Goal: Information Seeking & Learning: Understand process/instructions

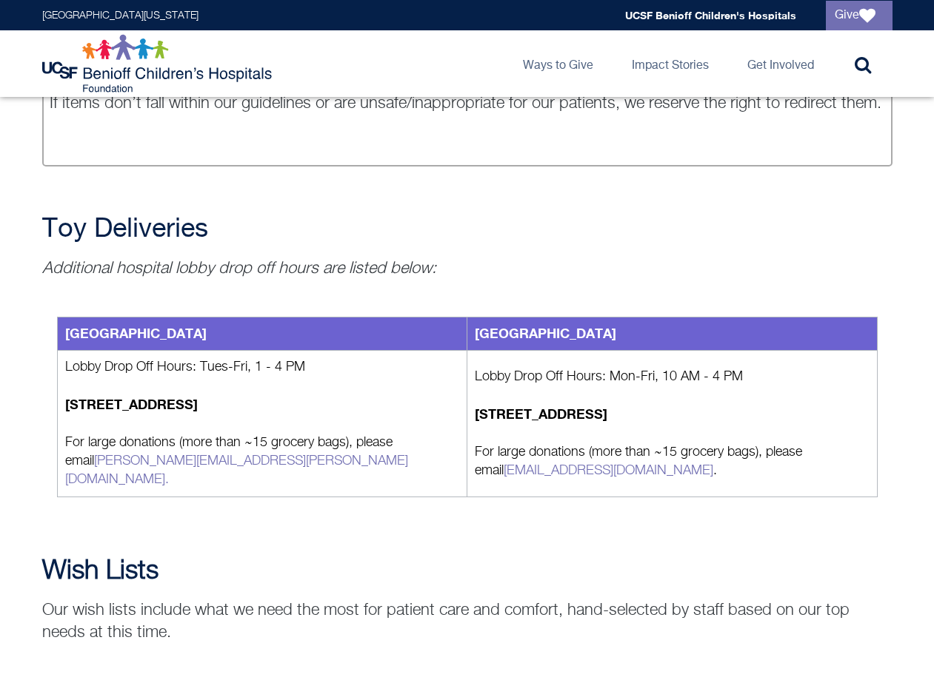
scroll to position [1259, 0]
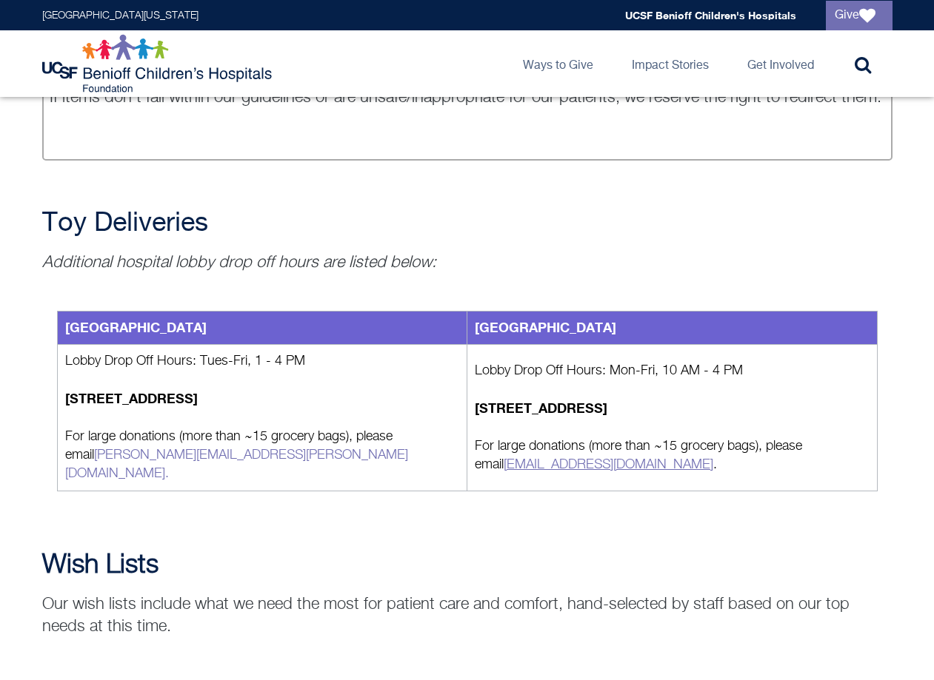
click at [583, 458] on link "[EMAIL_ADDRESS][DOMAIN_NAME]" at bounding box center [608, 464] width 210 height 13
drag, startPoint x: 649, startPoint y: 449, endPoint x: 476, endPoint y: 450, distance: 173.2
click at [476, 450] on p "For large donations (more than ~15 grocery bags), please email [EMAIL_ADDRESS][…" at bounding box center [672, 456] width 395 height 37
copy p "[EMAIL_ADDRESS][DOMAIN_NAME] ."
click at [676, 506] on div "Toy Donations Play helps kids heal and cope with being in the hospital. We welc…" at bounding box center [467, 507] width 934 height 3071
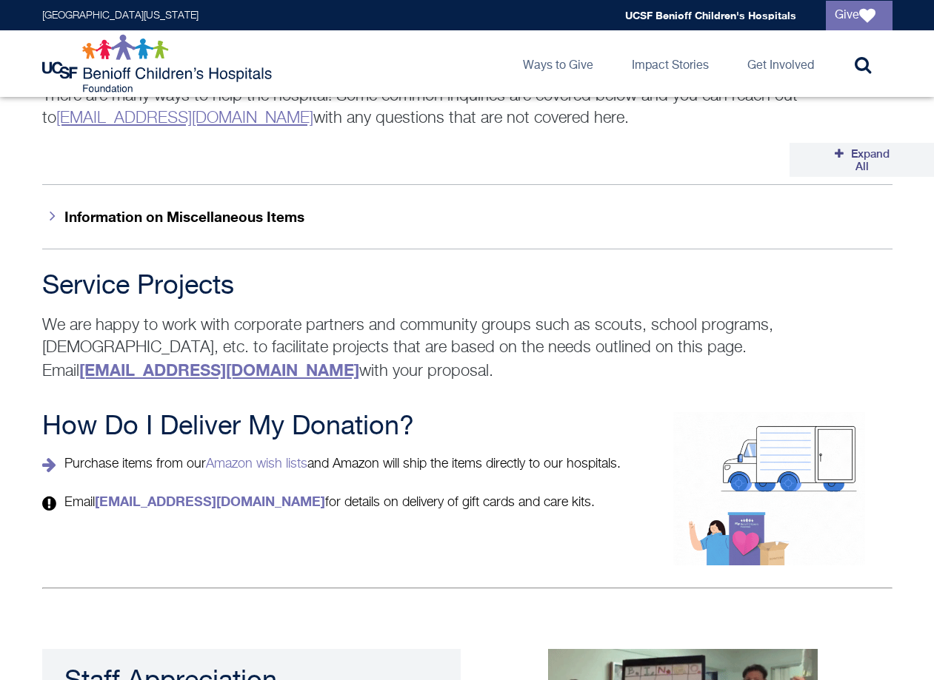
scroll to position [2369, 0]
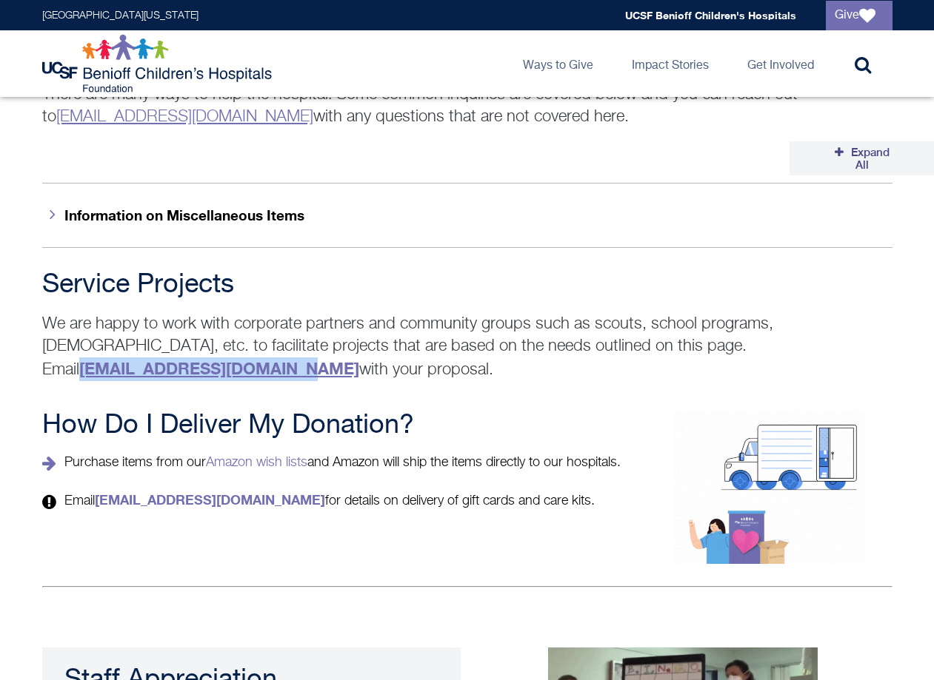
drag, startPoint x: 806, startPoint y: 315, endPoint x: 583, endPoint y: 326, distance: 222.4
click at [583, 326] on p "We are happy to work with corporate partners and community groups such as scout…" at bounding box center [467, 347] width 850 height 68
copy strong "[EMAIL_ADDRESS][DOMAIN_NAME]"
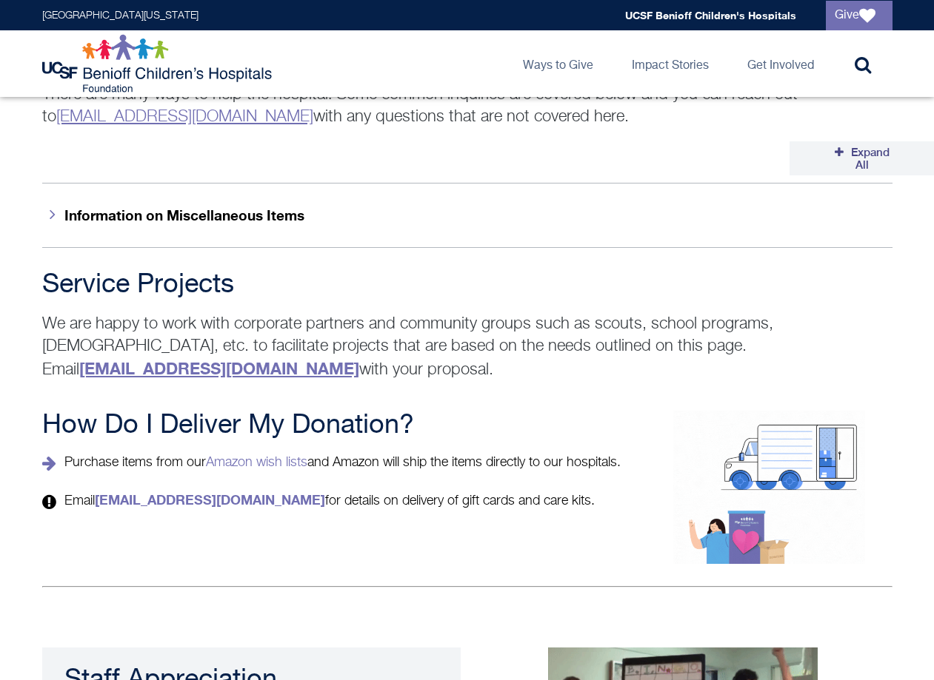
click at [366, 518] on div "How Do I Deliver My Donation? Purchase items from our Amazon wish lists and Ama…" at bounding box center [467, 487] width 877 height 153
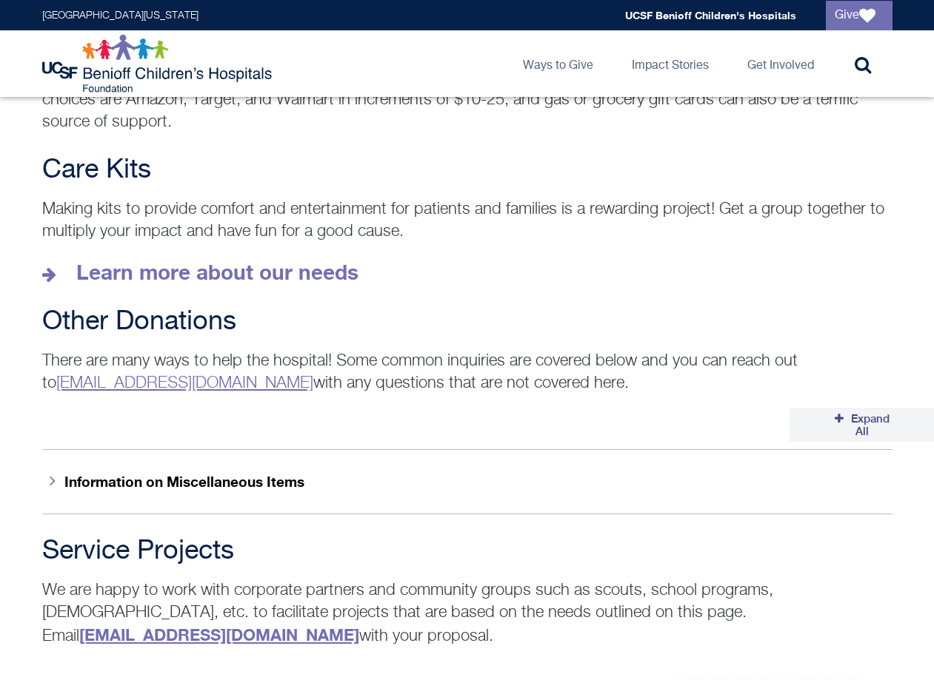
scroll to position [2073, 0]
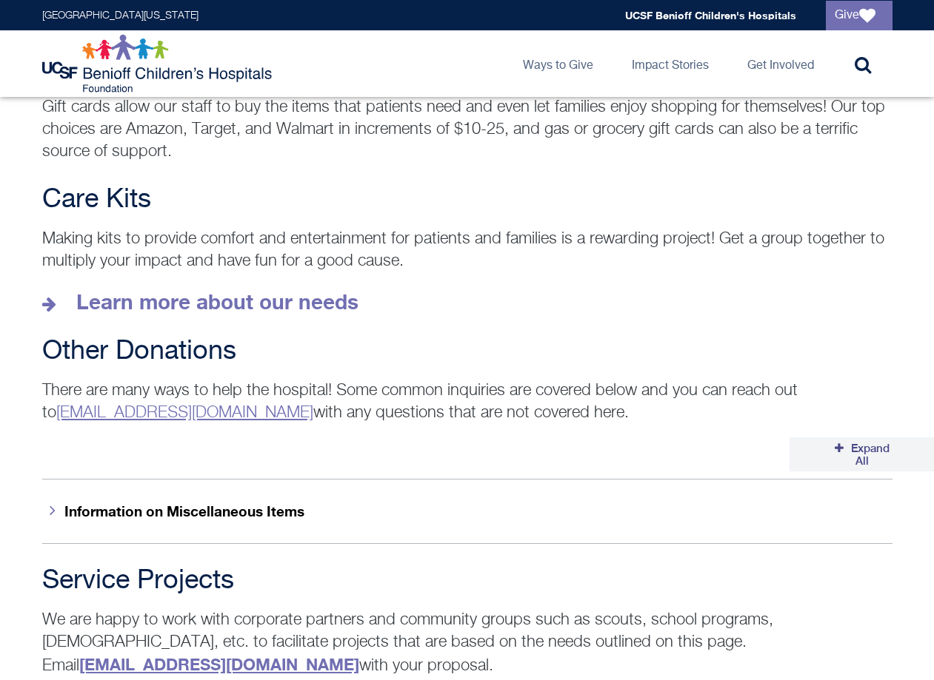
click at [313, 503] on button "Information on Miscellaneous Items" at bounding box center [467, 511] width 850 height 64
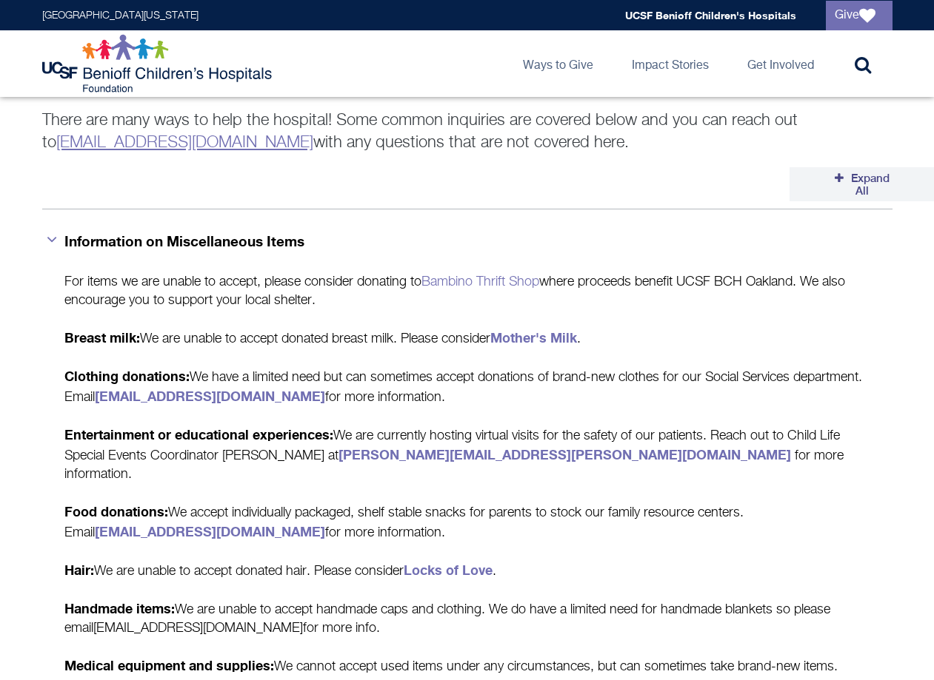
scroll to position [2369, 0]
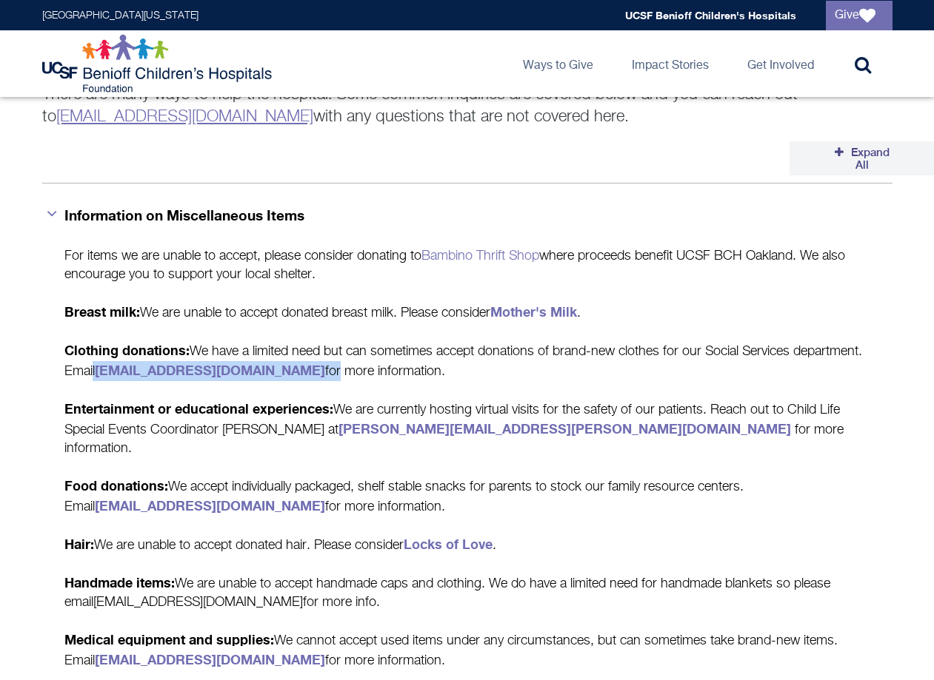
drag, startPoint x: 164, startPoint y: 341, endPoint x: 368, endPoint y: 333, distance: 203.8
click at [368, 341] on p "Clothing donations: We have a limited need but can sometimes accept donations o…" at bounding box center [467, 361] width 806 height 40
click at [437, 355] on div "For items we are unable to accept, please consider donating to Bambino Thrift S…" at bounding box center [467, 488] width 806 height 482
drag, startPoint x: 358, startPoint y: 339, endPoint x: 174, endPoint y: 339, distance: 184.3
click at [174, 341] on p "Clothing donations: We have a limited need but can sometimes accept donations o…" at bounding box center [467, 361] width 806 height 40
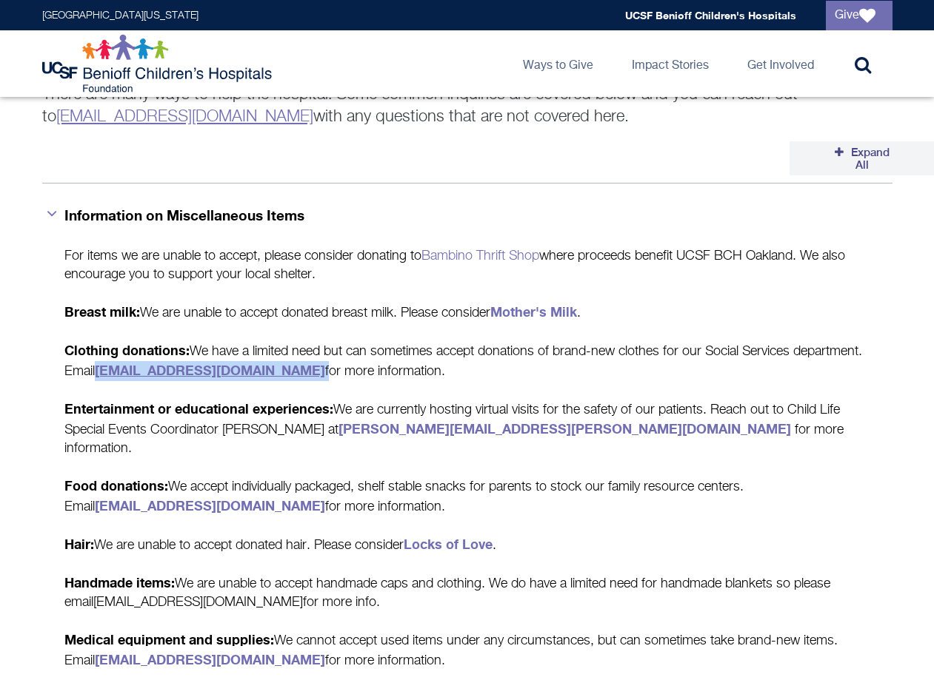
copy p "[EMAIL_ADDRESS][DOMAIN_NAME]"
click at [631, 514] on div "For items we are unable to accept, please consider donating to Bambino Thrift S…" at bounding box center [467, 488] width 806 height 482
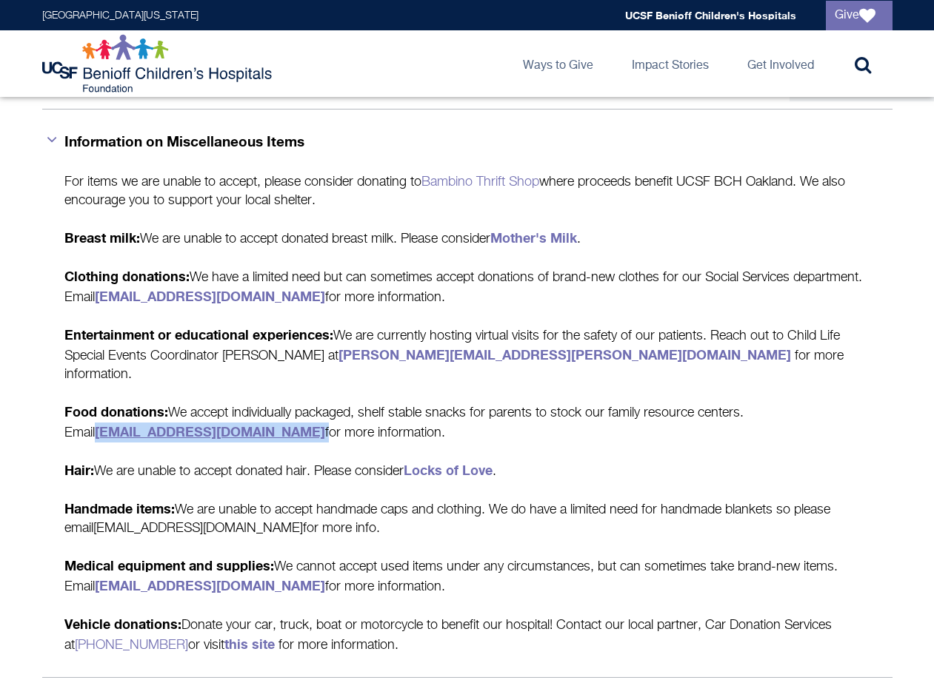
drag, startPoint x: 249, startPoint y: 380, endPoint x: 66, endPoint y: 382, distance: 182.9
click at [66, 403] on p "Food donations: We accept individually packaged, shelf stable snacks for parent…" at bounding box center [467, 423] width 806 height 40
click at [566, 461] on p "Hair: We are unable to accept donated hair. Please consider Locks of Love ." at bounding box center [467, 471] width 806 height 20
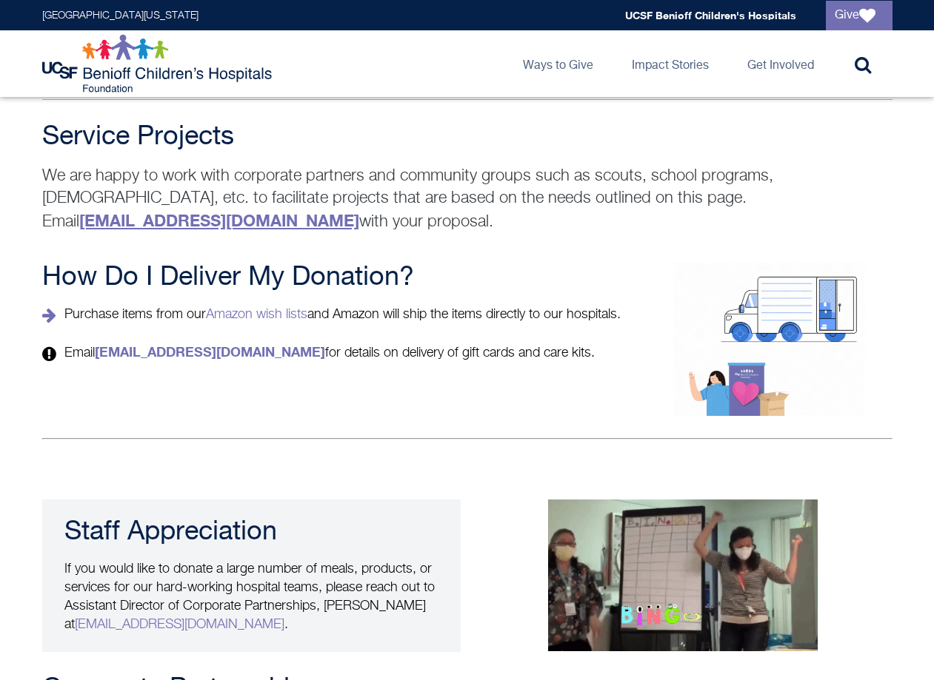
scroll to position [3035, 0]
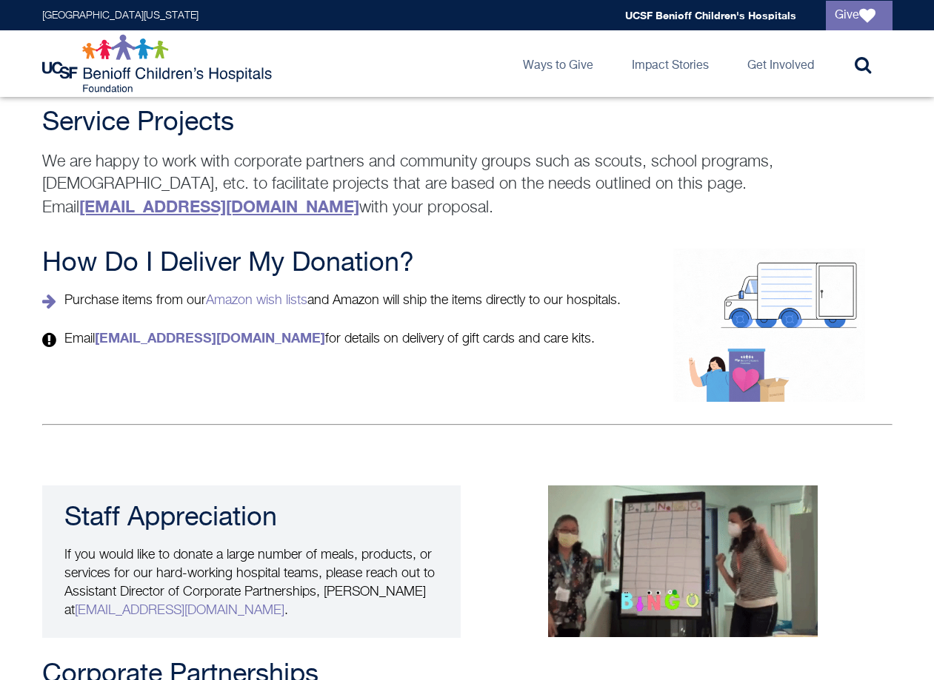
drag, startPoint x: 42, startPoint y: 189, endPoint x: 632, endPoint y: 234, distance: 591.1
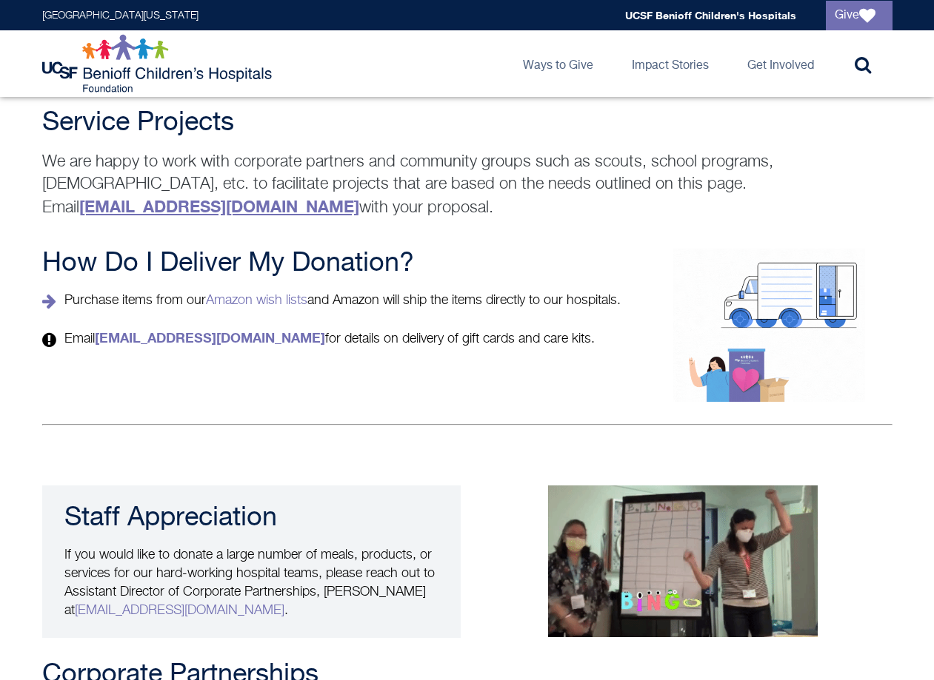
click at [632, 249] on div "How Do I Deliver My Donation? Purchase items from our Amazon wish lists and Ama…" at bounding box center [337, 299] width 591 height 100
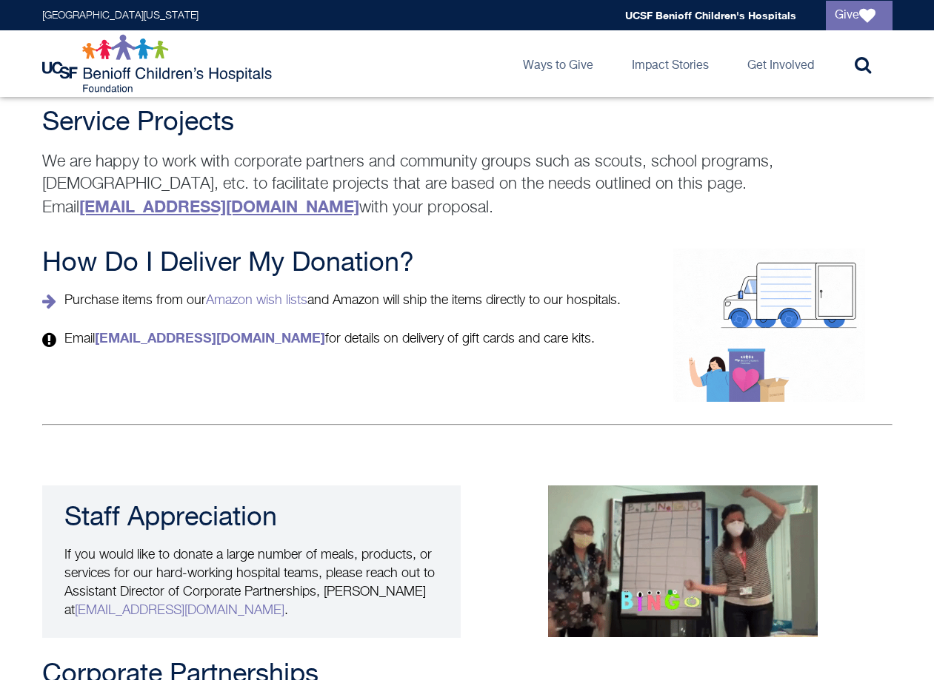
copy div "How Do I Deliver My Donation? Purchase items from our Amazon wish lists and Ama…"
click at [489, 568] on div at bounding box center [683, 562] width 418 height 152
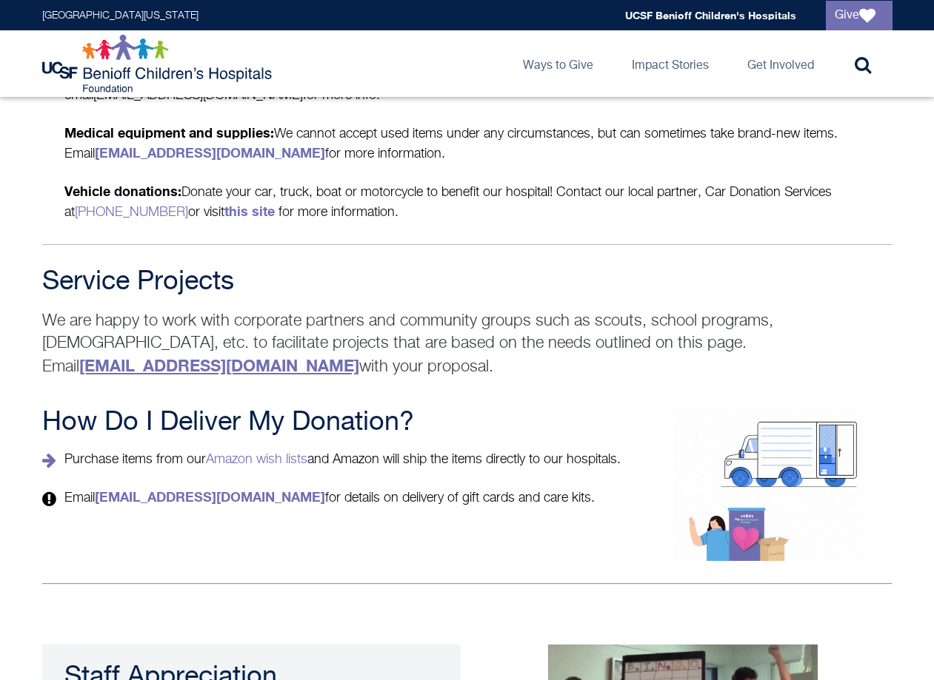
scroll to position [2850, 0]
